Goal: Find specific page/section: Find specific page/section

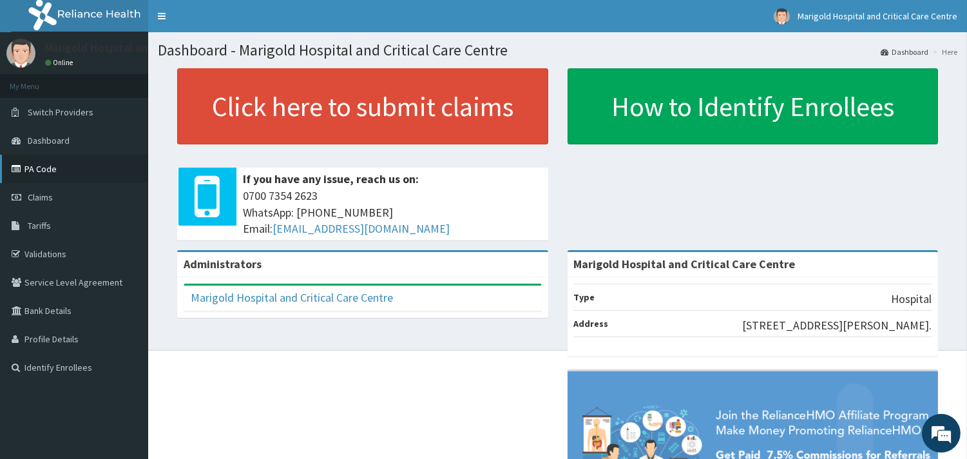
click at [42, 174] on link "PA Code" at bounding box center [74, 169] width 148 height 28
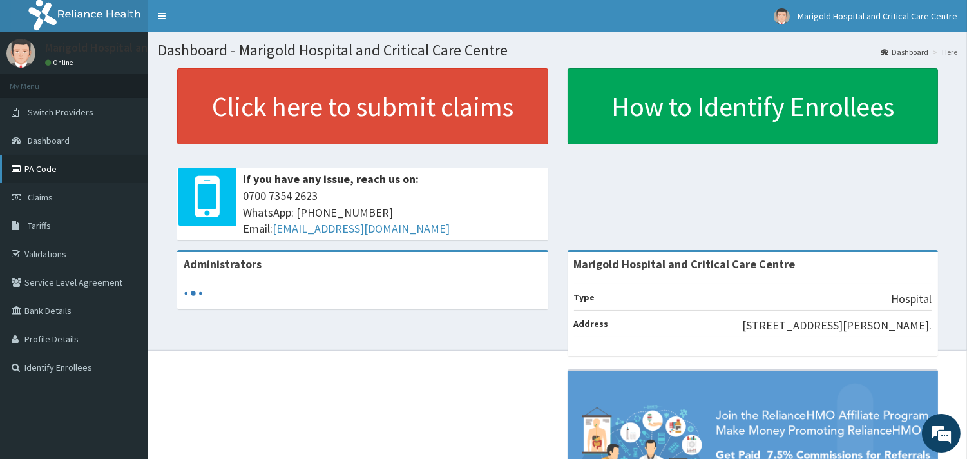
click at [52, 173] on link "PA Code" at bounding box center [74, 169] width 148 height 28
